Goal: Check status: Check status

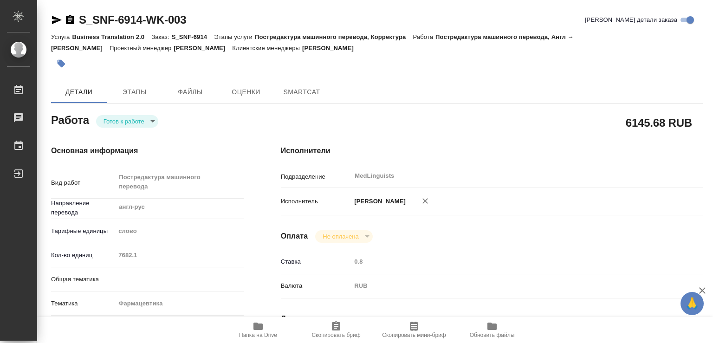
type textarea "x"
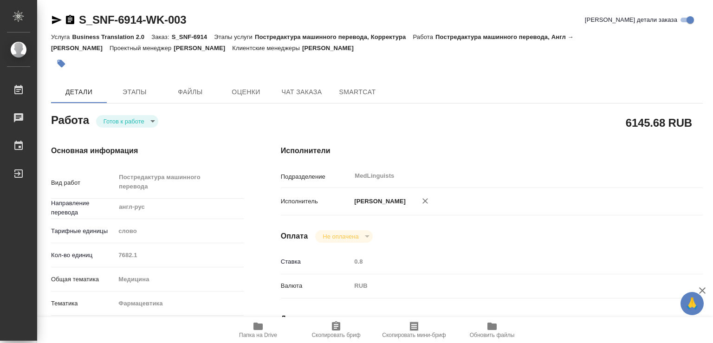
type textarea "x"
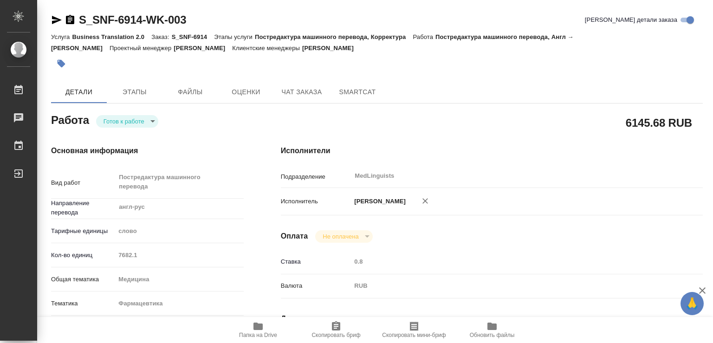
type textarea "x"
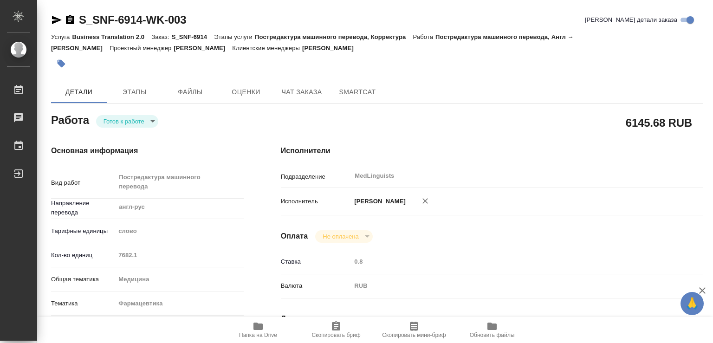
click at [151, 123] on body "🙏 .cls-1 fill:#fff; AWATERA Chechilova Mariia Работы 0 Чаты График Выйти S_SNF-…" at bounding box center [356, 171] width 713 height 343
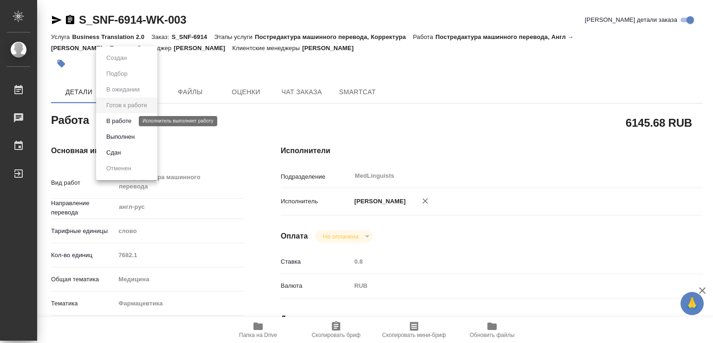
click at [115, 121] on button "В работе" at bounding box center [119, 121] width 31 height 10
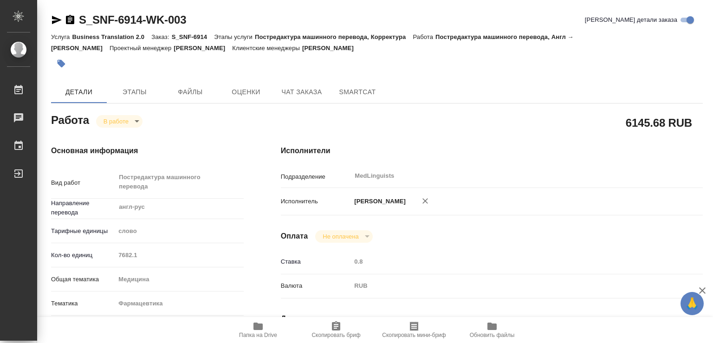
type textarea "x"
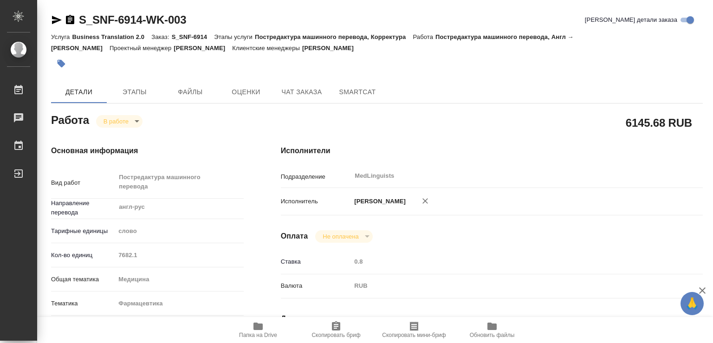
type textarea "x"
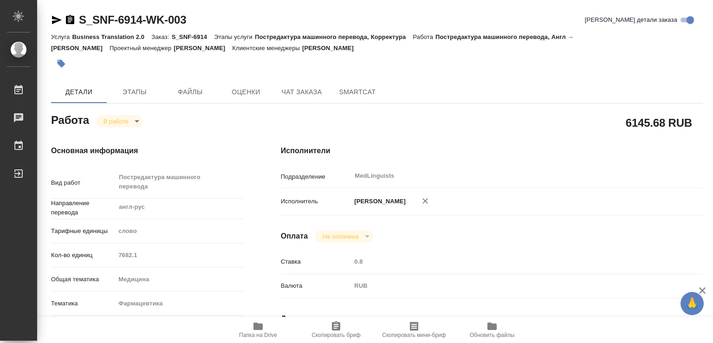
type textarea "x"
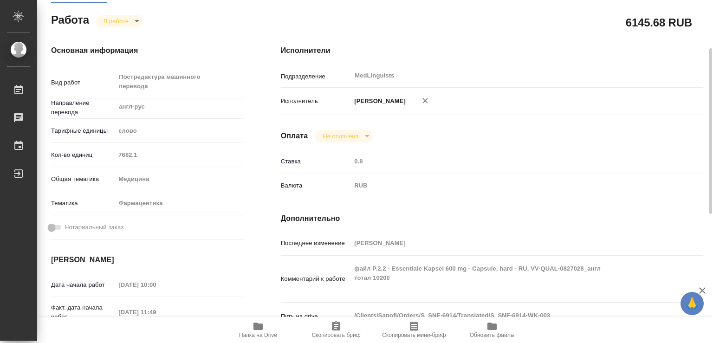
scroll to position [150, 0]
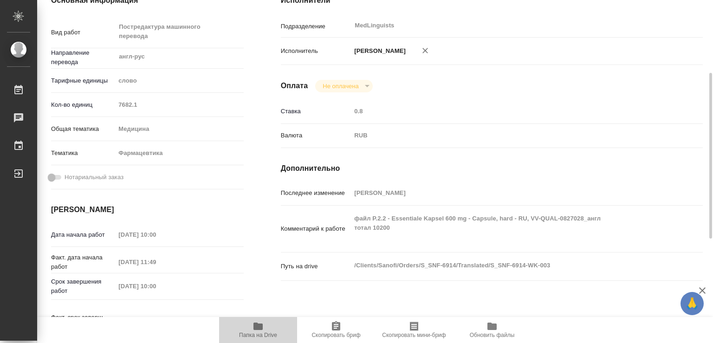
click at [260, 327] on icon "button" at bounding box center [257, 326] width 9 height 7
